Goal: Communication & Community: Answer question/provide support

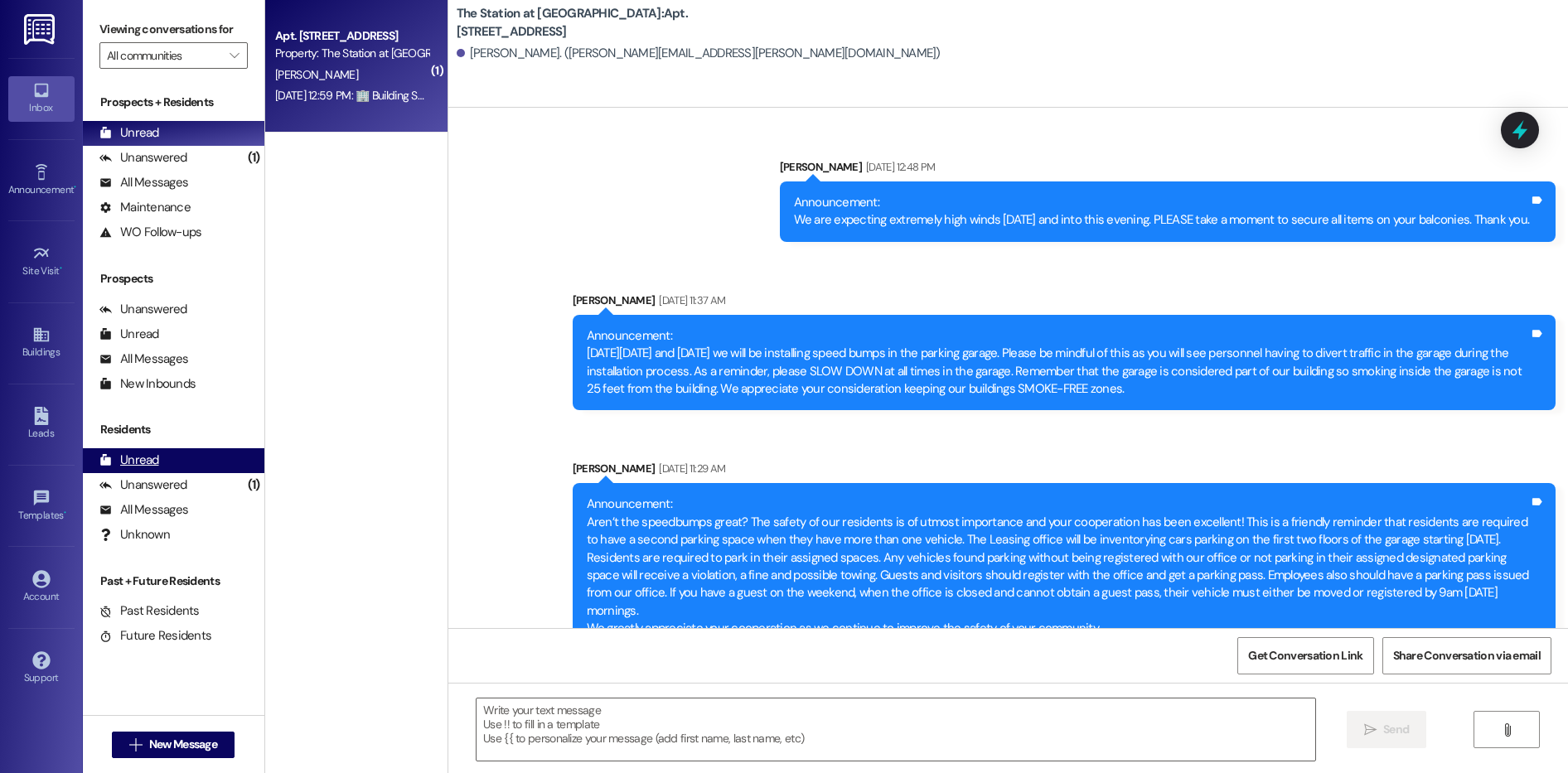
scroll to position [143770, 0]
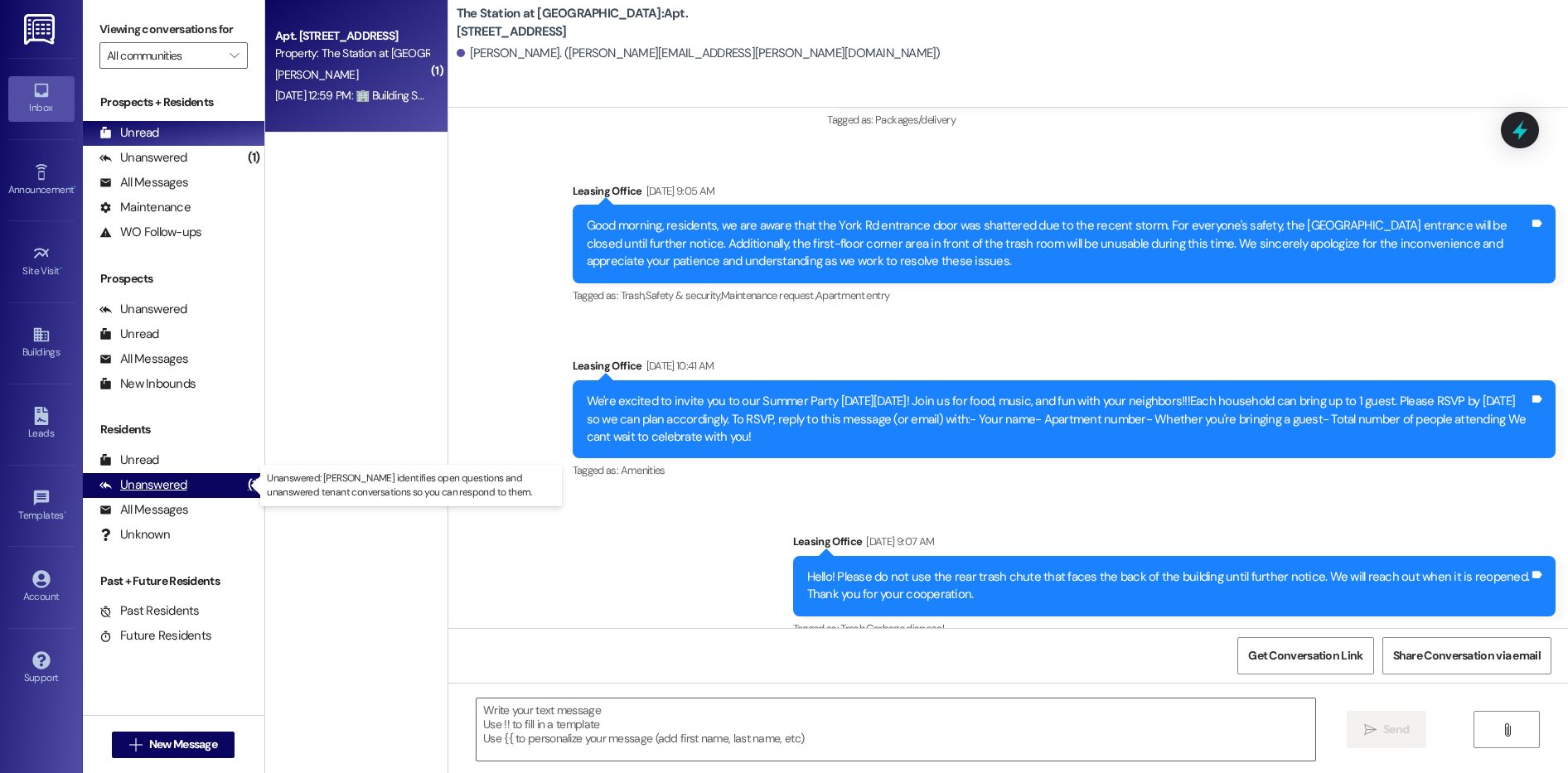
click at [169, 490] on div "Unanswered" at bounding box center [144, 485] width 88 height 17
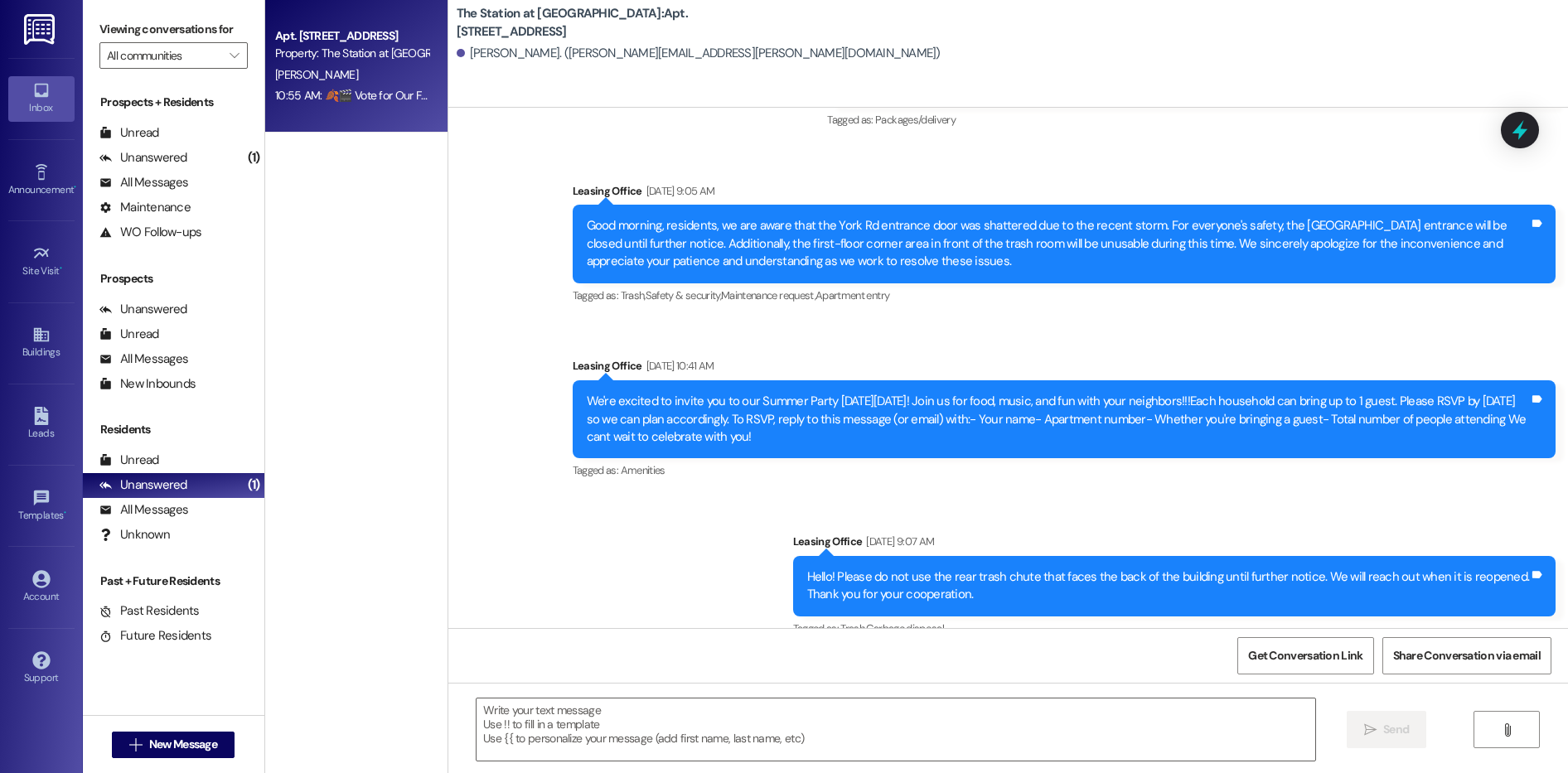
click at [296, 101] on div "10:55 AM: 🍂🎬 Vote for Our Fall Family Movie Night! 🎬🍂 📅 When: [DATE] 🕢 Time: 7:…" at bounding box center [795, 95] width 1040 height 15
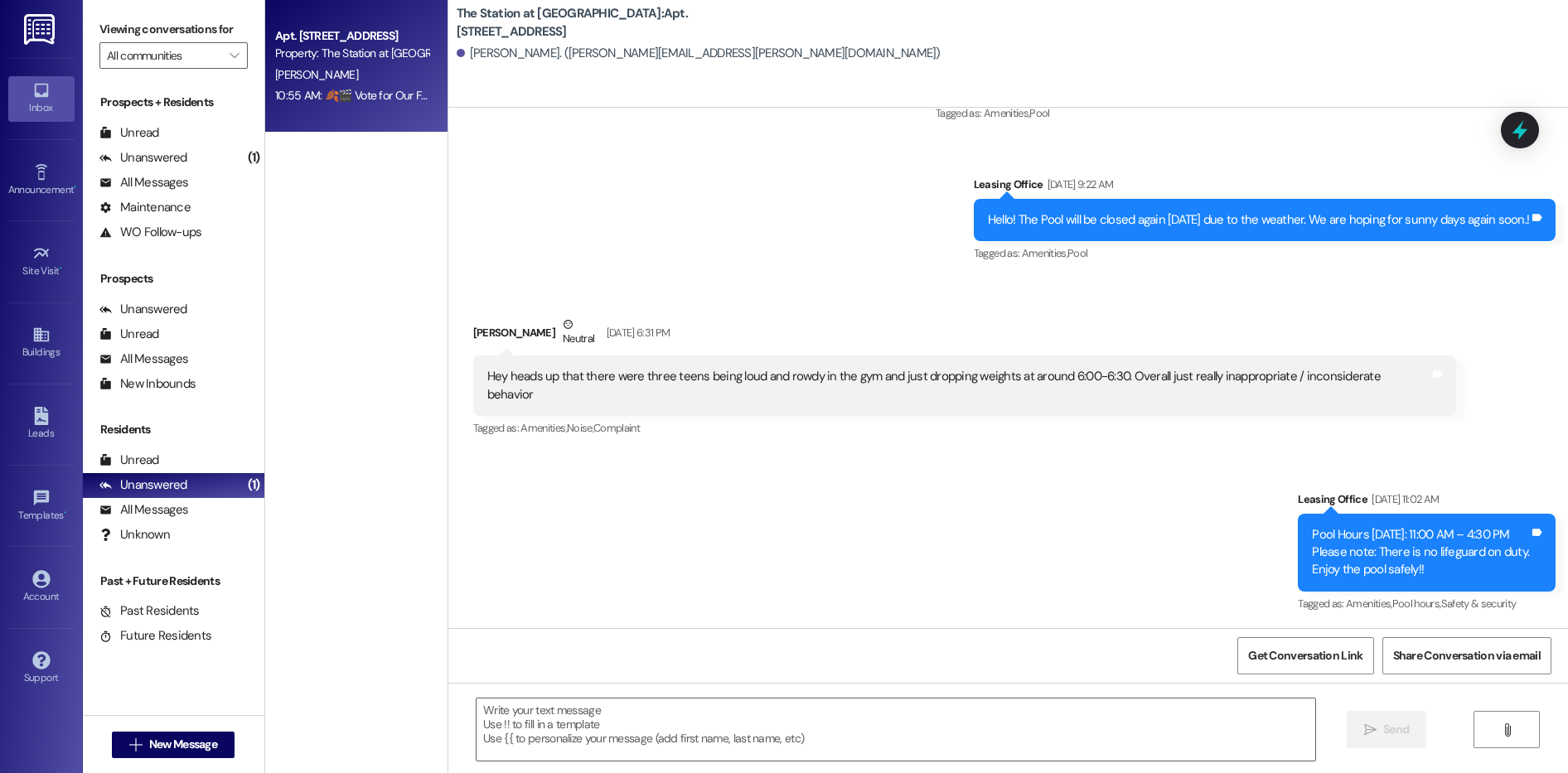
scroll to position [144869, 0]
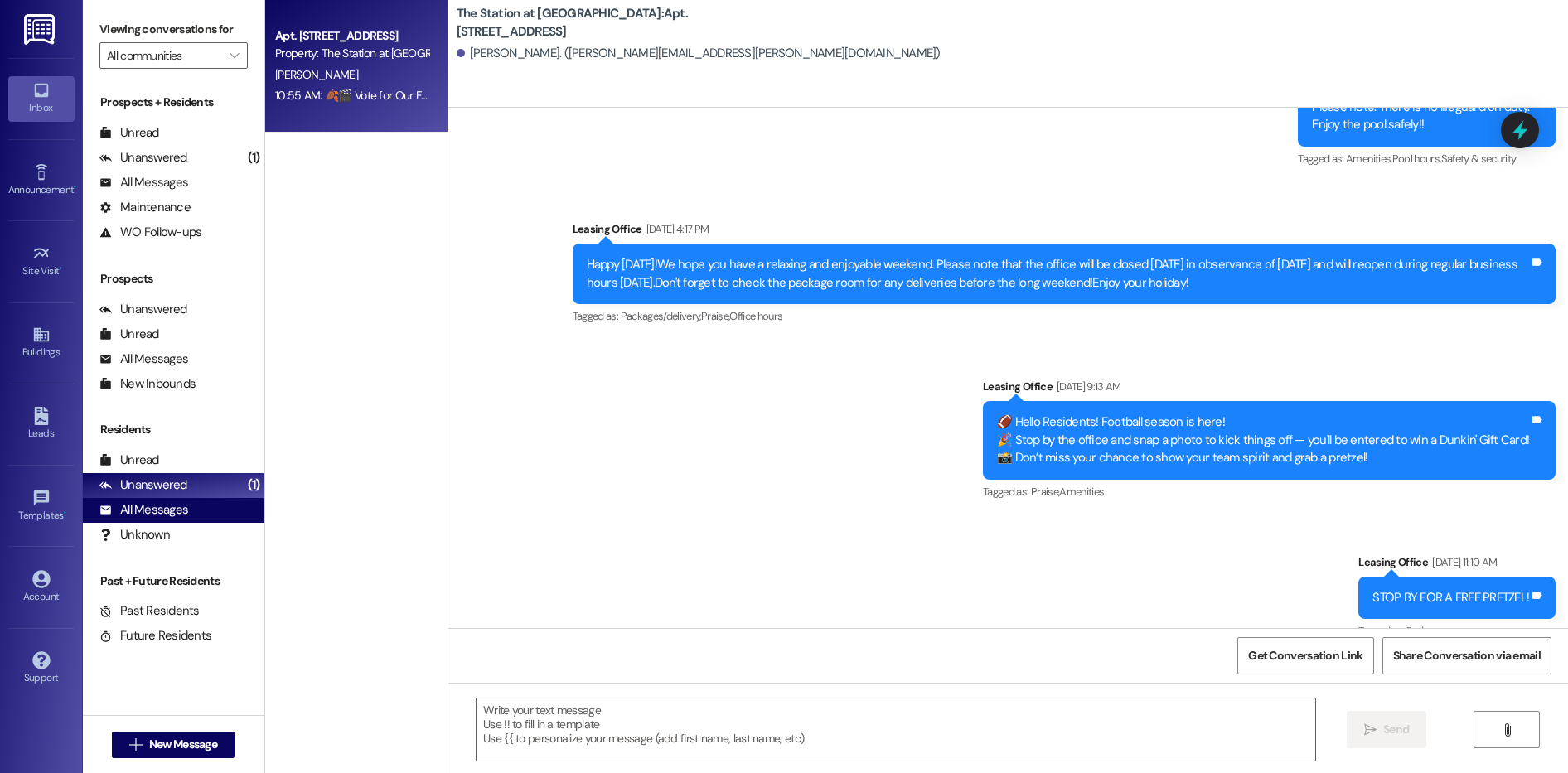
click at [177, 515] on div "All Messages" at bounding box center [144, 510] width 89 height 17
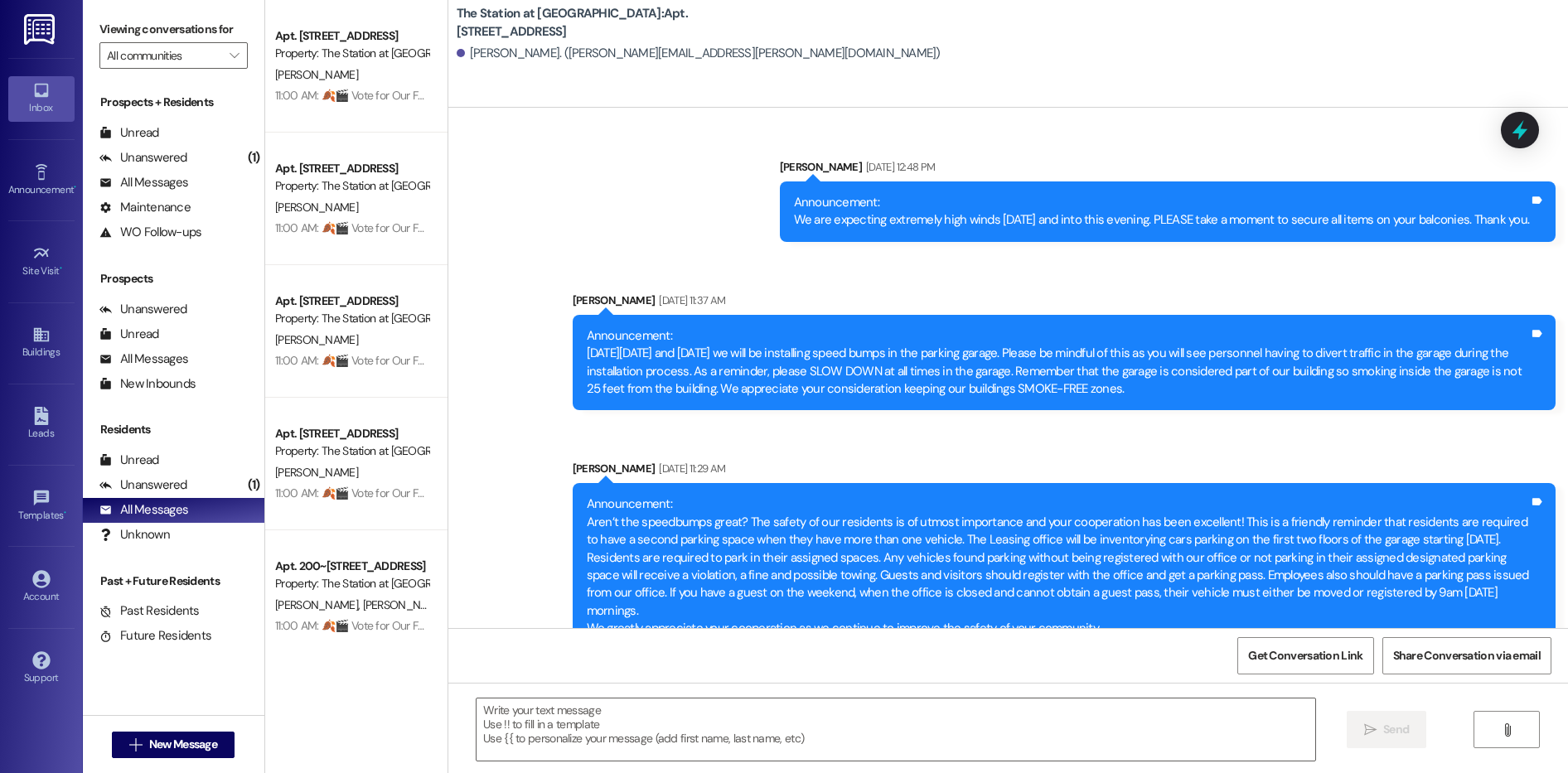
click at [207, 160] on div "Unanswered (1)" at bounding box center [174, 159] width 182 height 25
click at [169, 153] on div "Unanswered" at bounding box center [144, 158] width 88 height 17
click at [152, 169] on div "Unanswered (1)" at bounding box center [174, 159] width 182 height 25
click at [136, 141] on div "Unread" at bounding box center [130, 133] width 60 height 17
click at [132, 132] on div "Unread" at bounding box center [130, 133] width 60 height 17
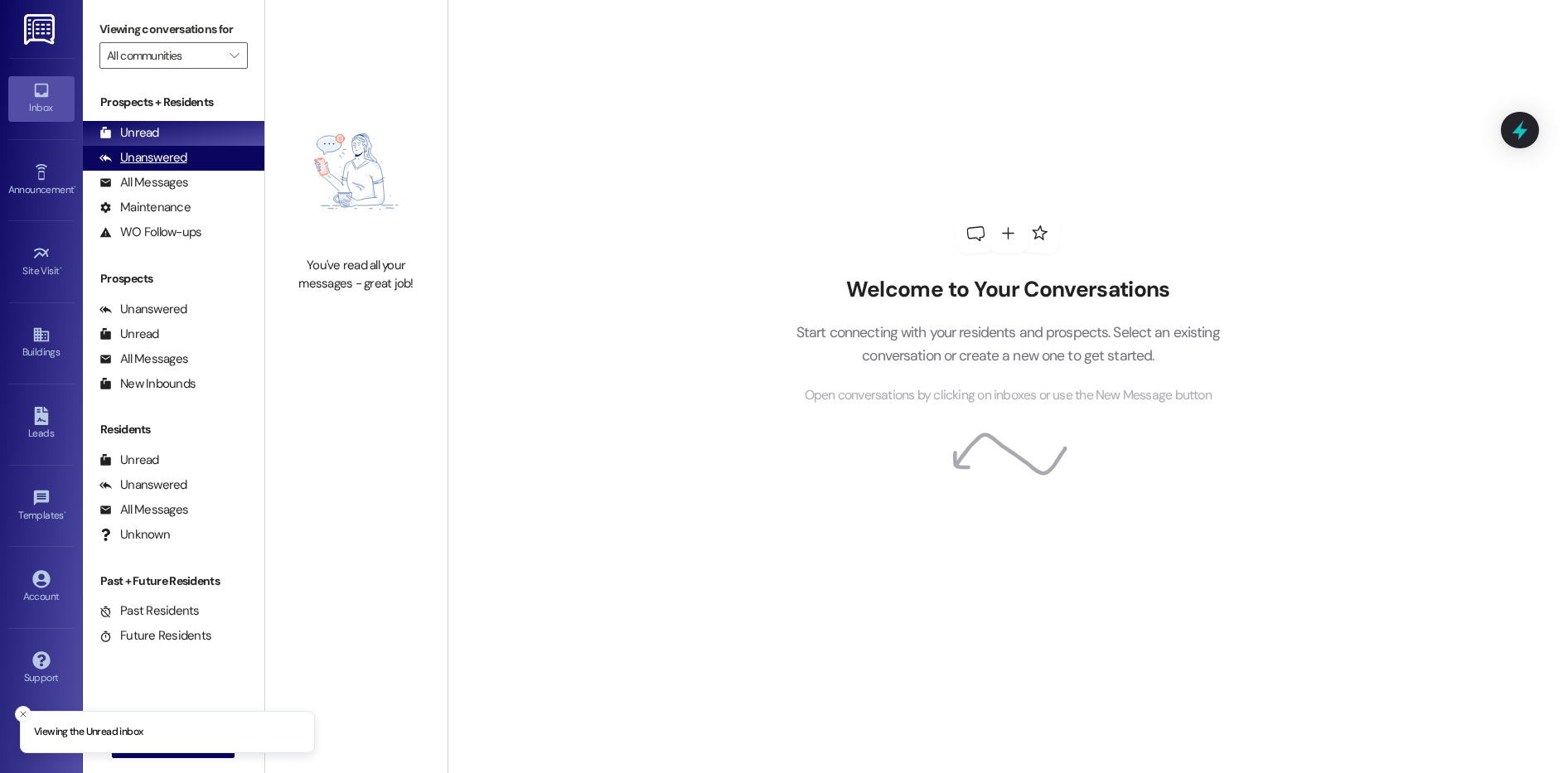
click at [195, 156] on div "Unanswered (0)" at bounding box center [174, 159] width 182 height 25
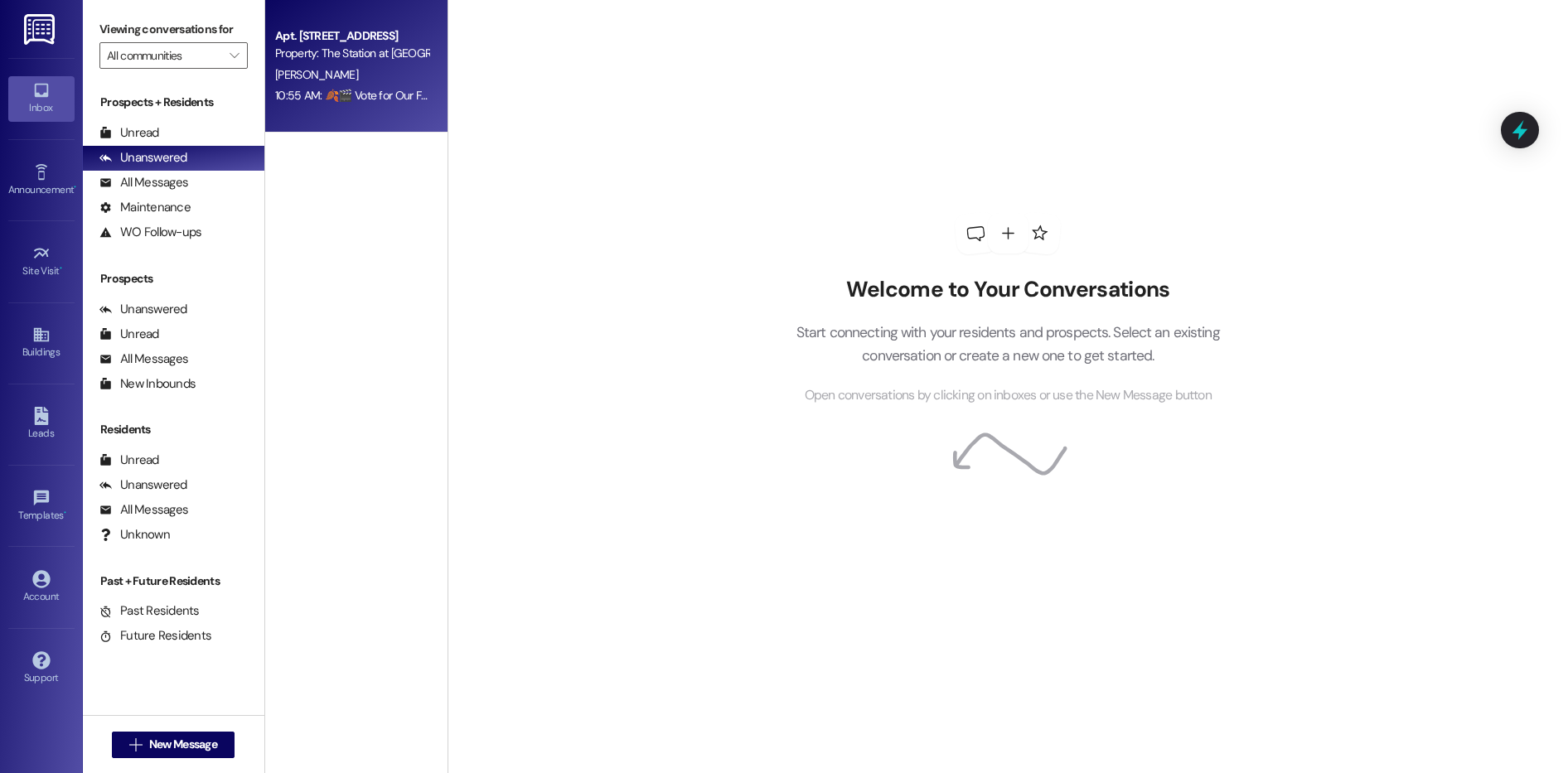
click at [315, 21] on div "Apt. 300~31, [STREET_ADDRESS] Property: The Station at [GEOGRAPHIC_DATA][PERSON…" at bounding box center [356, 66] width 183 height 133
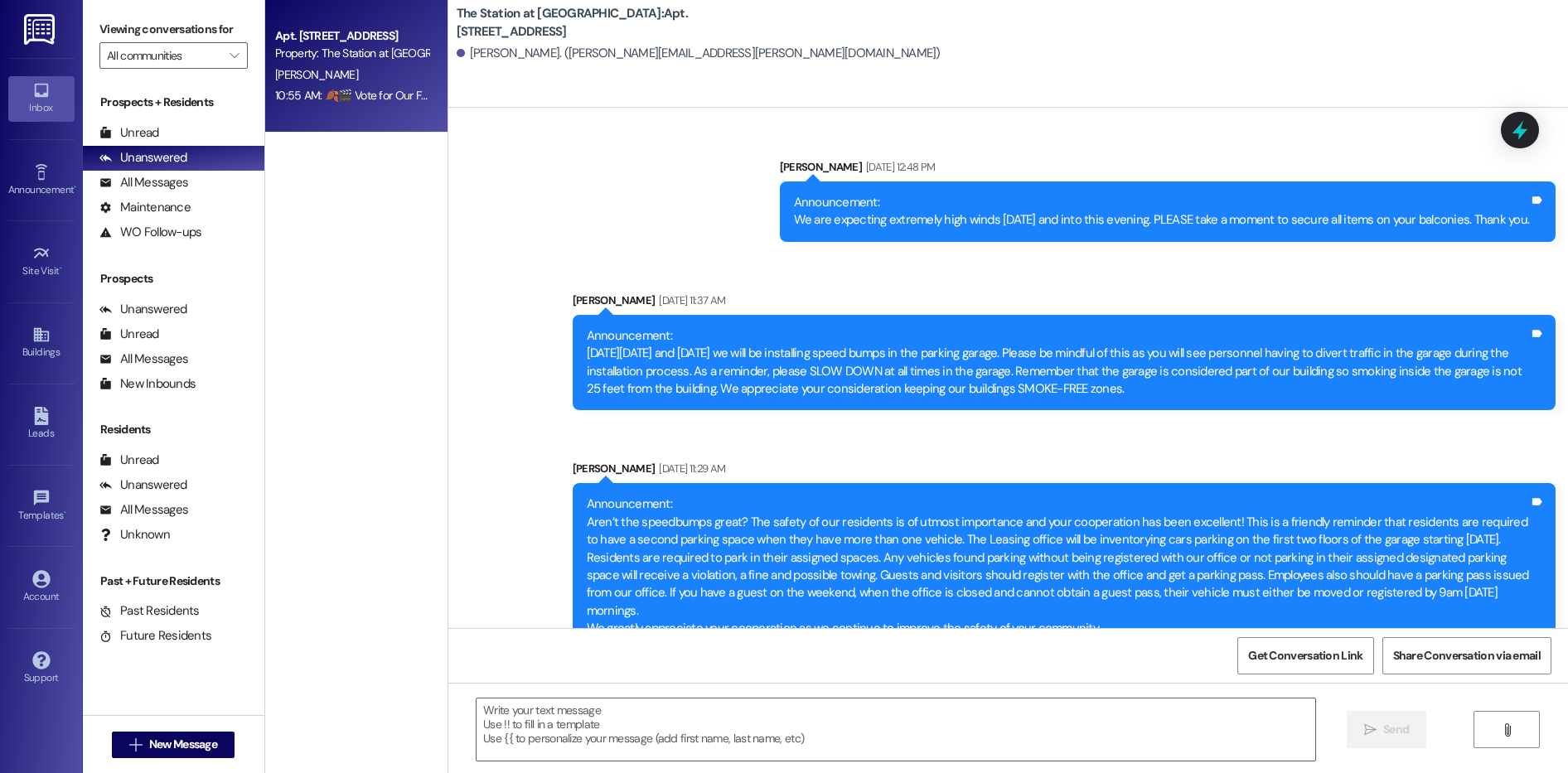
scroll to position [144894, 0]
